Goal: Task Accomplishment & Management: Complete application form

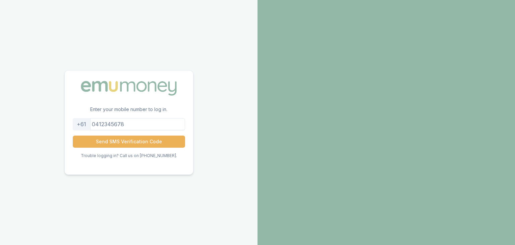
type input "0451856413"
click at [128, 139] on button "Send SMS Verification Code" at bounding box center [129, 141] width 112 height 12
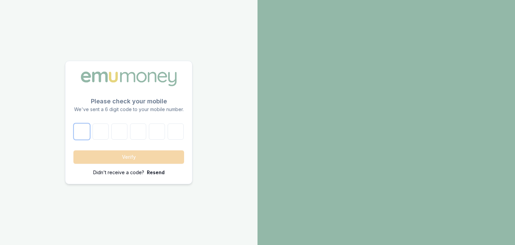
click at [84, 125] on input "number" at bounding box center [82, 131] width 16 height 16
type input "6"
type input "2"
type input "0"
type input "9"
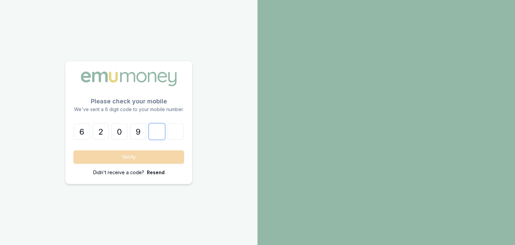
type input "6"
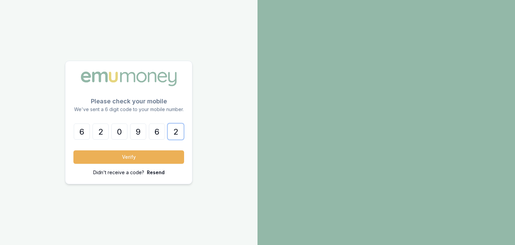
type input "2"
click at [73, 150] on button "Verify" at bounding box center [128, 156] width 111 height 13
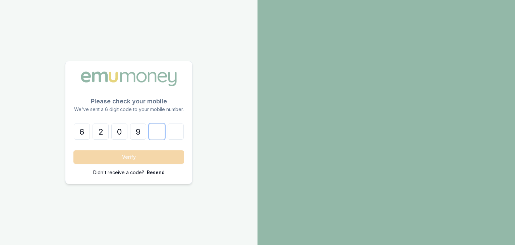
type input "0"
type input "2"
click at [73, 150] on button "Verify" at bounding box center [128, 156] width 111 height 13
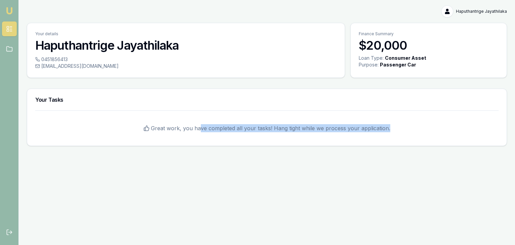
drag, startPoint x: 201, startPoint y: 128, endPoint x: 420, endPoint y: 138, distance: 218.7
click at [420, 138] on div "Great work, you have completed all your tasks! Hang tight while we process your…" at bounding box center [266, 127] width 479 height 35
